Goal: Information Seeking & Learning: Learn about a topic

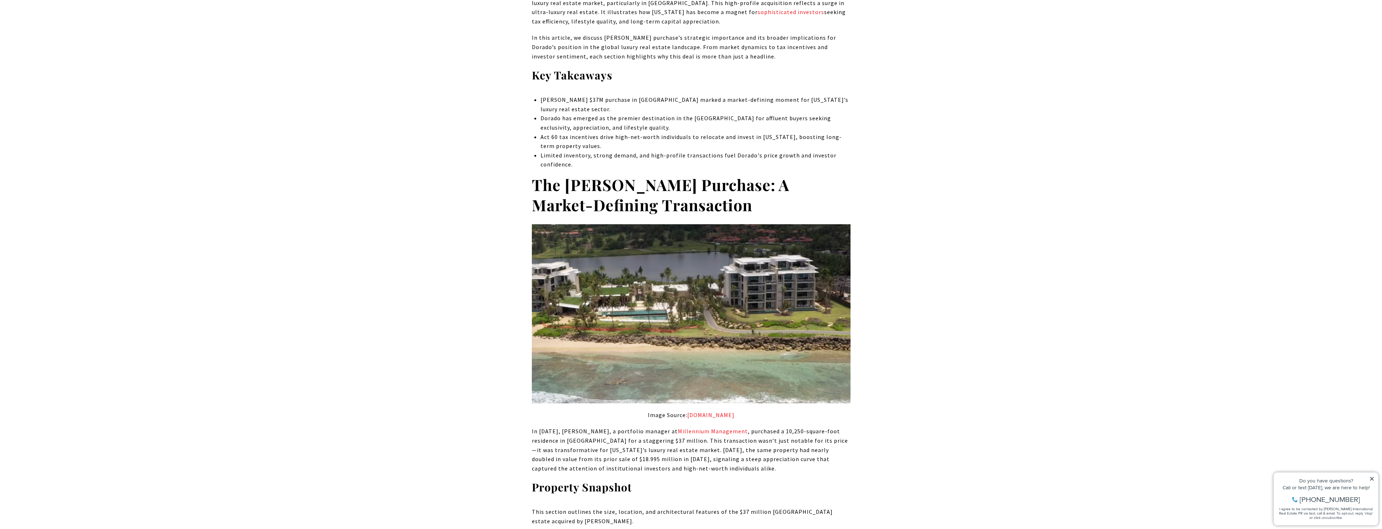
scroll to position [434, 0]
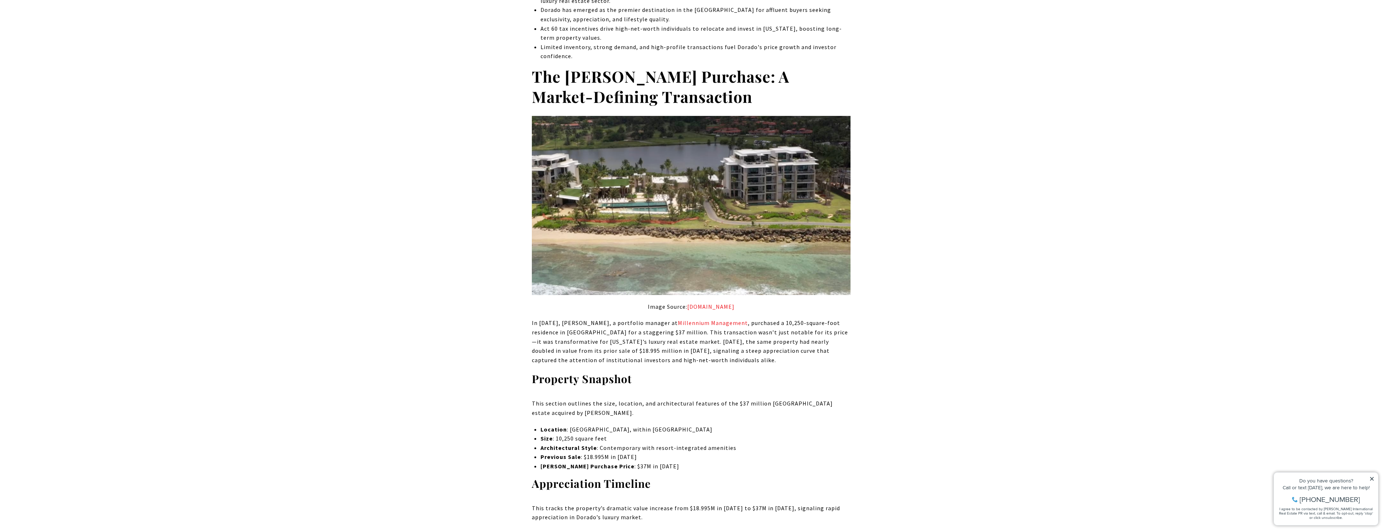
drag, startPoint x: 531, startPoint y: 325, endPoint x: 743, endPoint y: 358, distance: 214.4
click at [743, 358] on p "In [DATE], [PERSON_NAME], a portfolio manager at Millennium Management , purcha…" at bounding box center [691, 342] width 319 height 46
drag, startPoint x: 749, startPoint y: 360, endPoint x: 500, endPoint y: 336, distance: 250.5
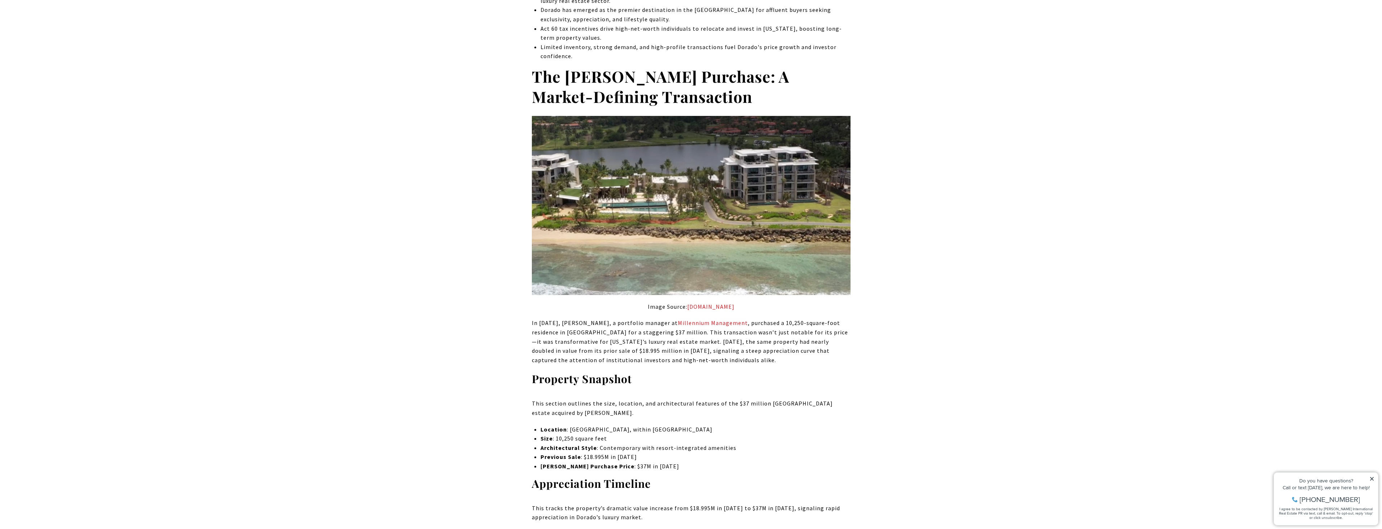
click at [558, 332] on p "In [DATE], [PERSON_NAME], a portfolio manager at Millennium Management , purcha…" at bounding box center [691, 342] width 319 height 46
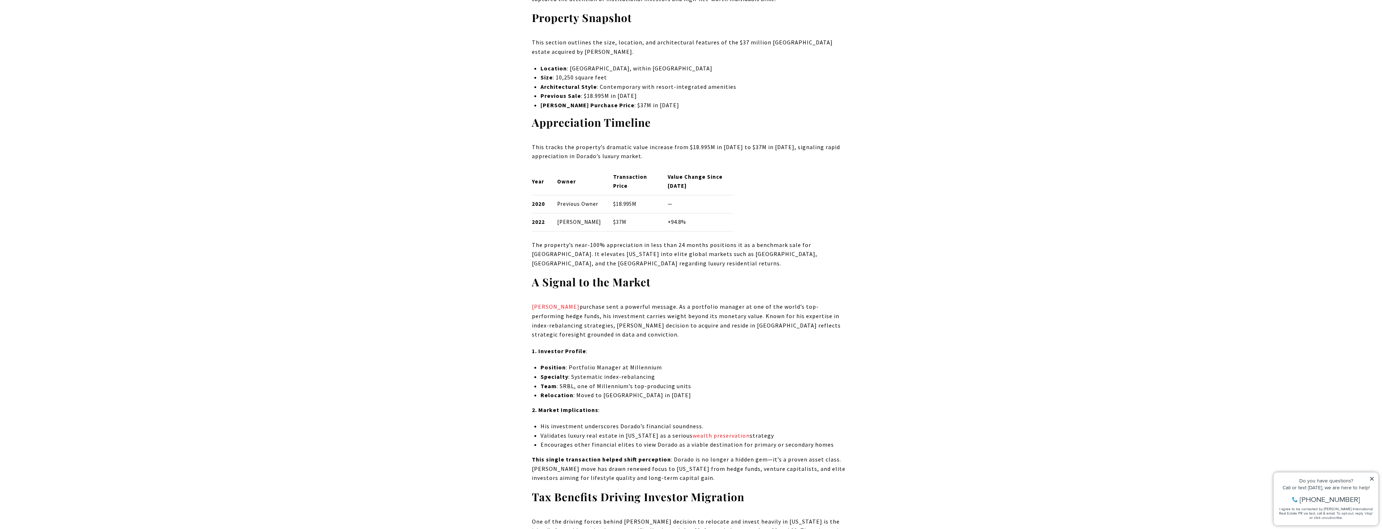
scroll to position [903, 0]
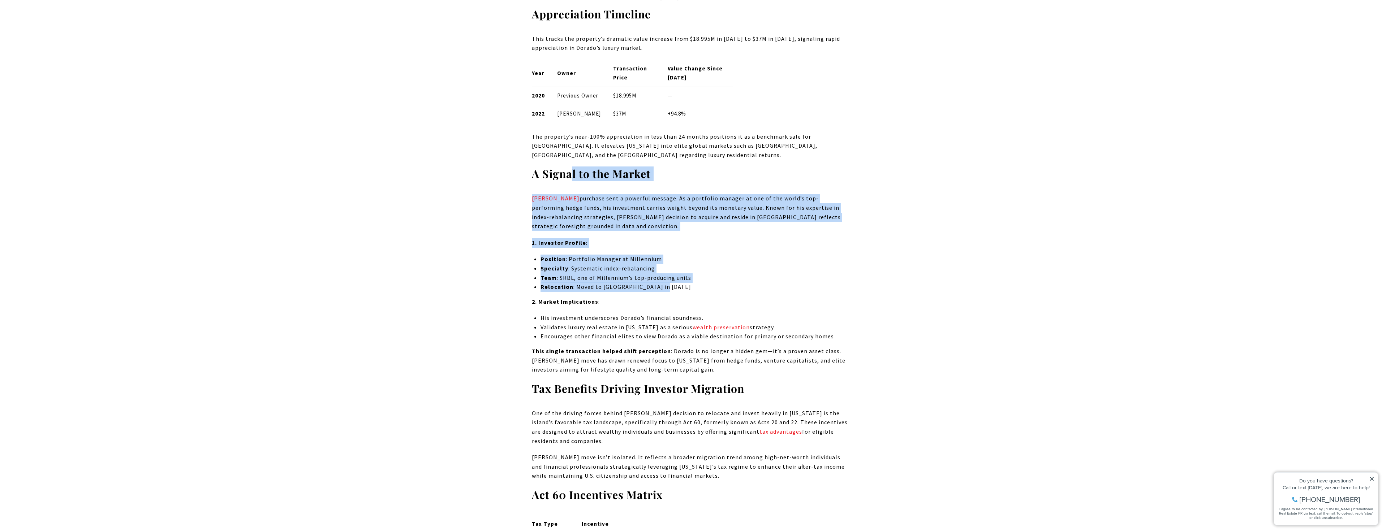
drag, startPoint x: 573, startPoint y: 194, endPoint x: 704, endPoint y: 299, distance: 167.6
click at [704, 283] on li "Team : SRBL, one of Millennium’s top-producing units" at bounding box center [696, 278] width 310 height 9
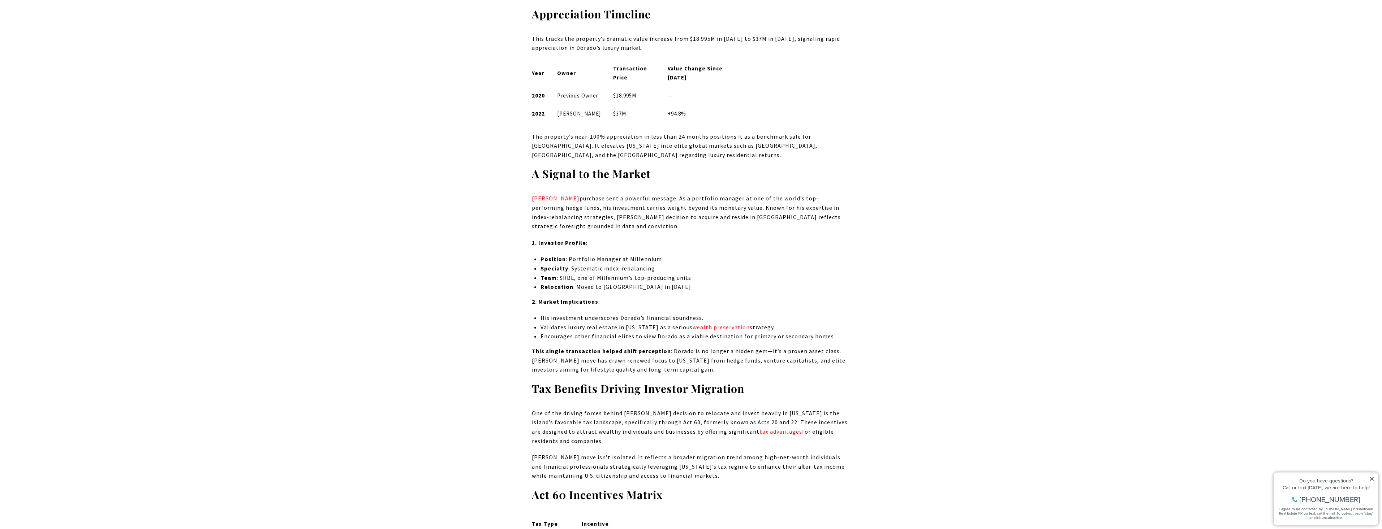
click at [721, 292] on li "Relocation : Moved to [GEOGRAPHIC_DATA] in [DATE]" at bounding box center [696, 287] width 310 height 9
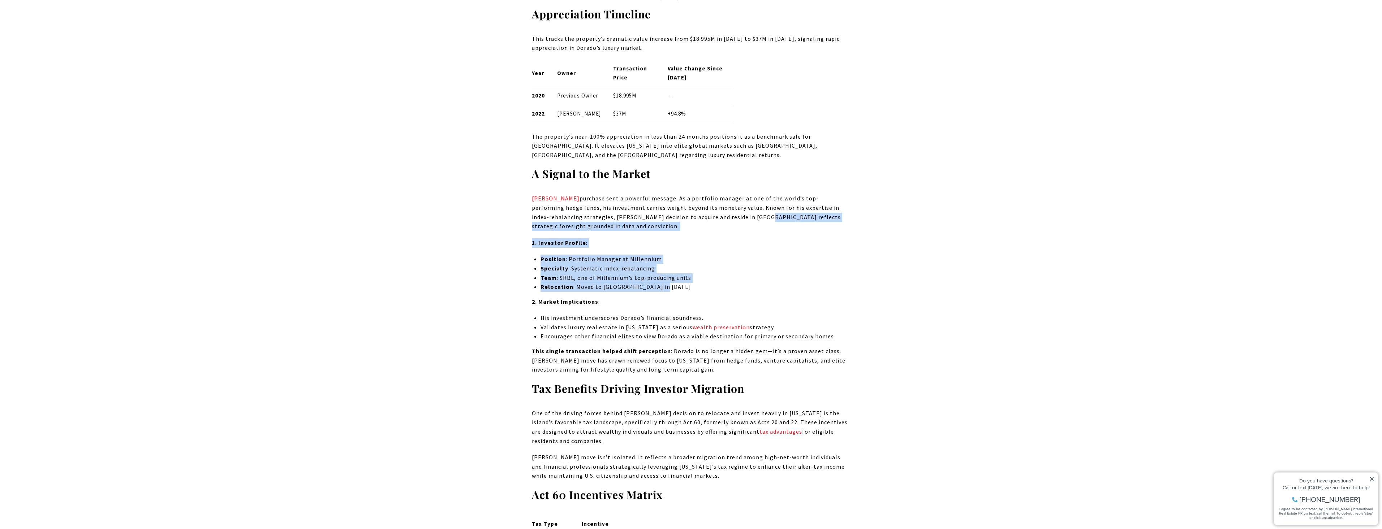
drag, startPoint x: 721, startPoint y: 309, endPoint x: 707, endPoint y: 236, distance: 74.4
click at [707, 231] on p "[PERSON_NAME] purchase sent a powerful message. As a portfolio manager at one o…" at bounding box center [691, 212] width 319 height 37
drag, startPoint x: 705, startPoint y: 224, endPoint x: 713, endPoint y: 305, distance: 81.7
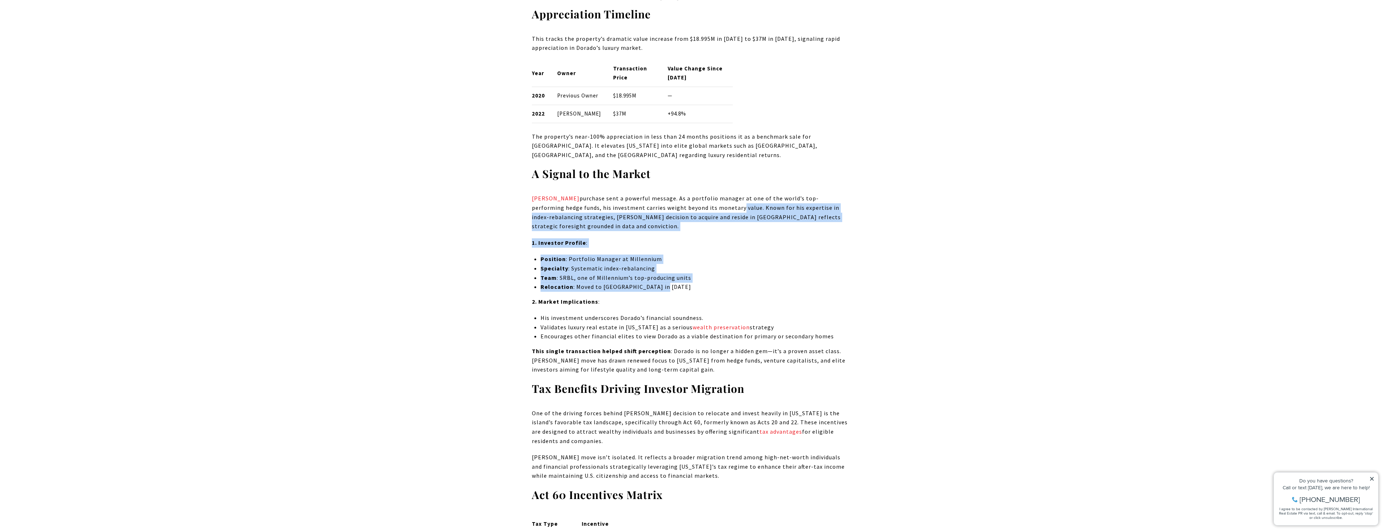
click at [713, 292] on li "Relocation : Moved to [GEOGRAPHIC_DATA] in [DATE]" at bounding box center [696, 287] width 310 height 9
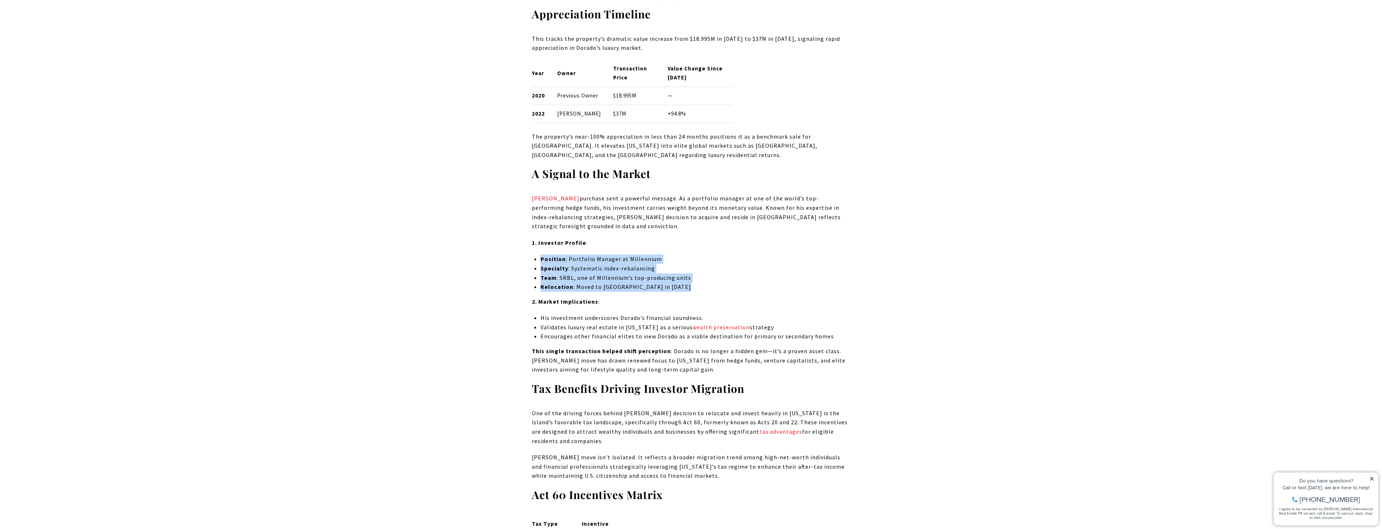
drag, startPoint x: 713, startPoint y: 306, endPoint x: 534, endPoint y: 272, distance: 182.2
click at [541, 274] on ul "Position : Portfolio Manager at Millennium Specialty : Systematic index-rebalan…" at bounding box center [696, 273] width 310 height 37
drag, startPoint x: 536, startPoint y: 257, endPoint x: 700, endPoint y: 307, distance: 171.6
click at [700, 292] on li "Relocation : Moved to [GEOGRAPHIC_DATA] in [DATE]" at bounding box center [696, 287] width 310 height 9
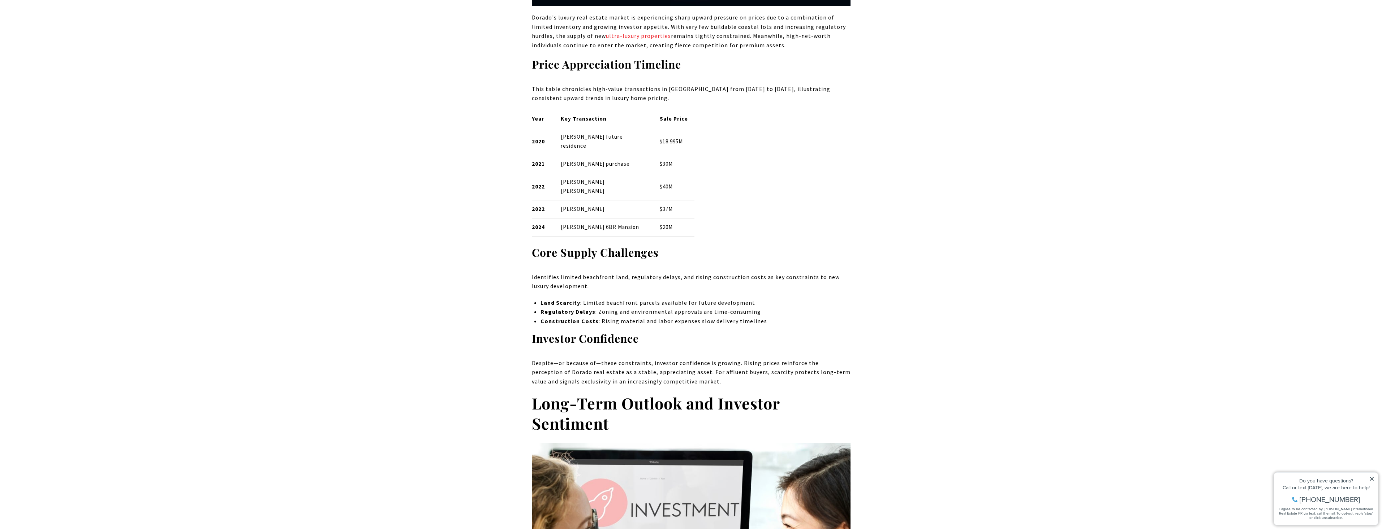
scroll to position [2530, 0]
